Goal: Download file/media

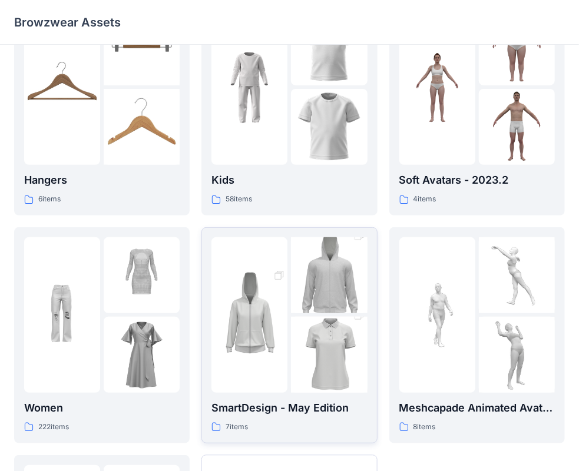
scroll to position [118, 0]
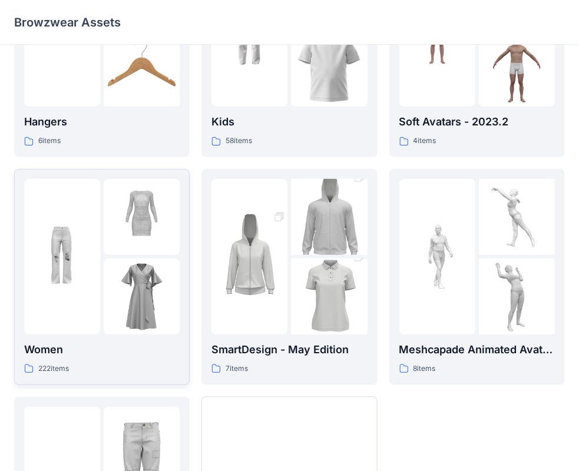
click at [67, 302] on div at bounding box center [62, 257] width 76 height 156
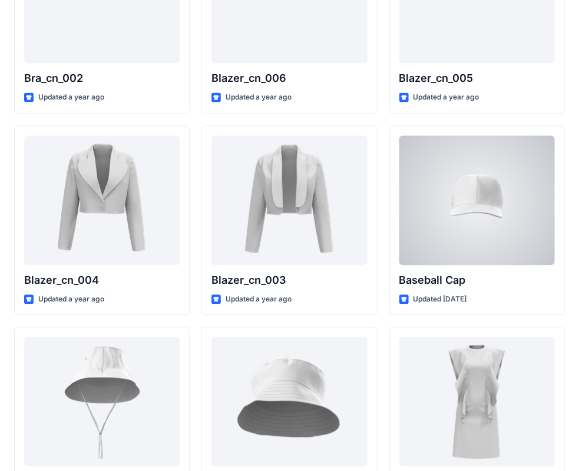
scroll to position [884, 0]
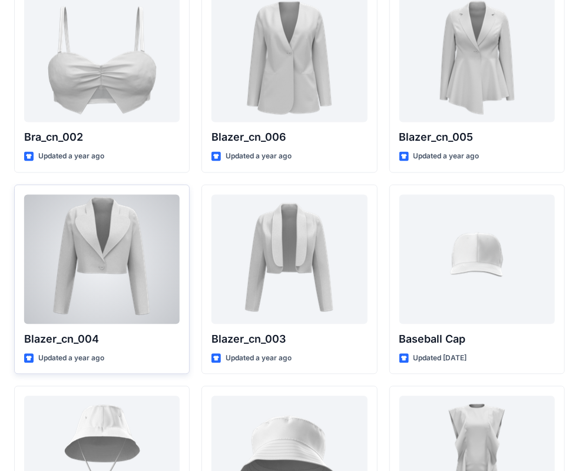
click at [71, 279] on div at bounding box center [102, 259] width 156 height 130
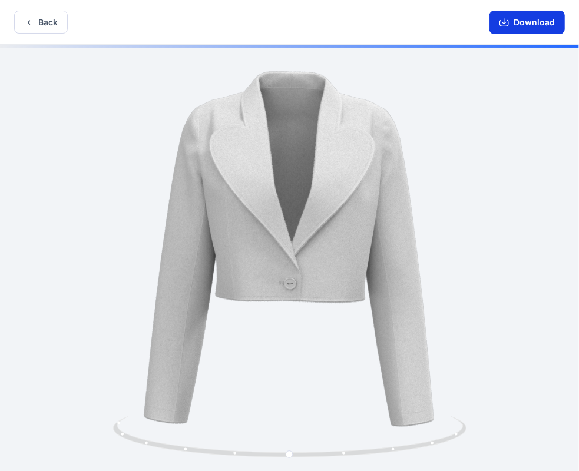
click at [540, 17] on button "Download" at bounding box center [527, 23] width 75 height 24
